Goal: Information Seeking & Learning: Learn about a topic

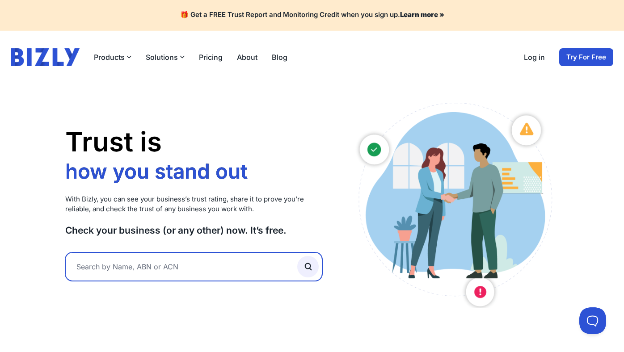
click at [185, 262] on input "text" at bounding box center [193, 267] width 257 height 29
type input "Skilligence"
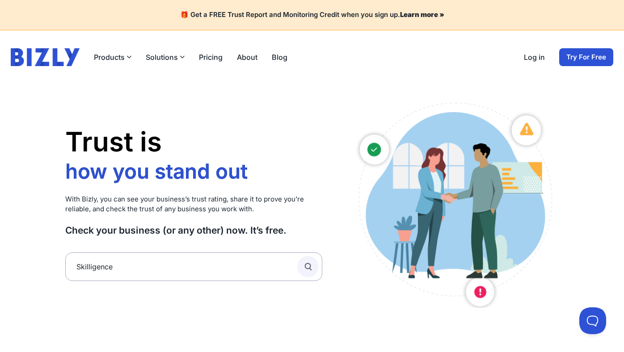
click at [307, 269] on circle "submit" at bounding box center [307, 266] width 5 height 5
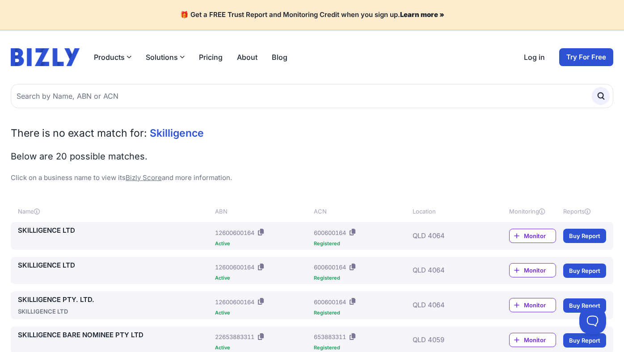
click at [57, 230] on link "SKILLIGENCE LTD" at bounding box center [115, 231] width 194 height 10
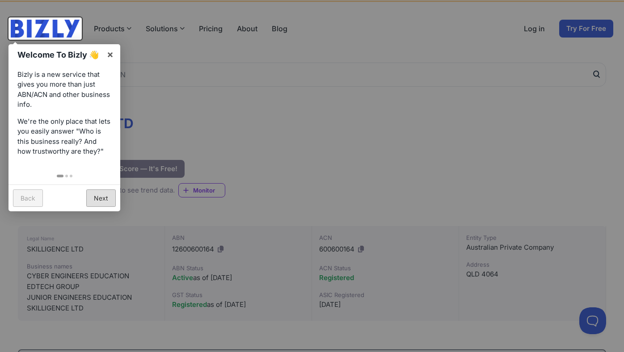
click at [99, 203] on link "Next" at bounding box center [101, 198] width 30 height 17
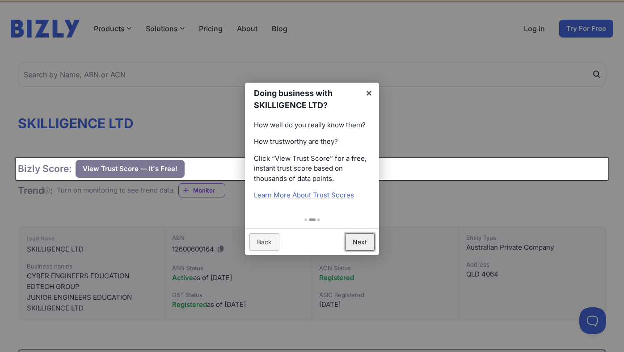
click at [366, 246] on link "Next" at bounding box center [360, 241] width 30 height 17
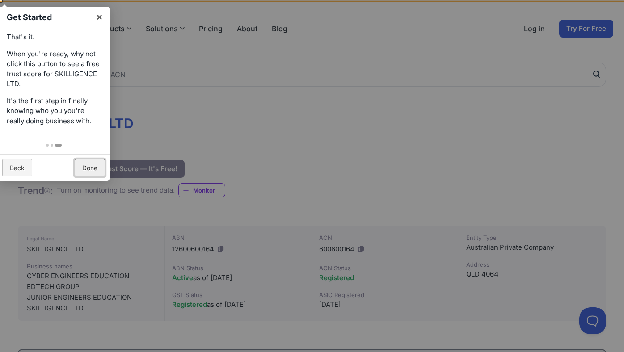
click at [92, 165] on link "Done" at bounding box center [90, 167] width 30 height 17
